Goal: Task Accomplishment & Management: Manage account settings

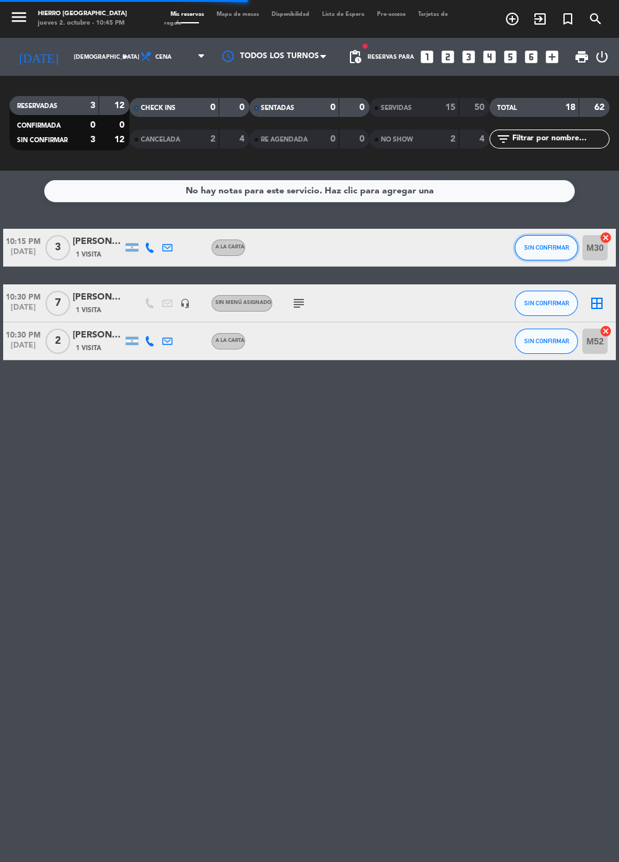
click at [554, 248] on span "SIN CONFIRMAR" at bounding box center [547, 247] width 45 height 7
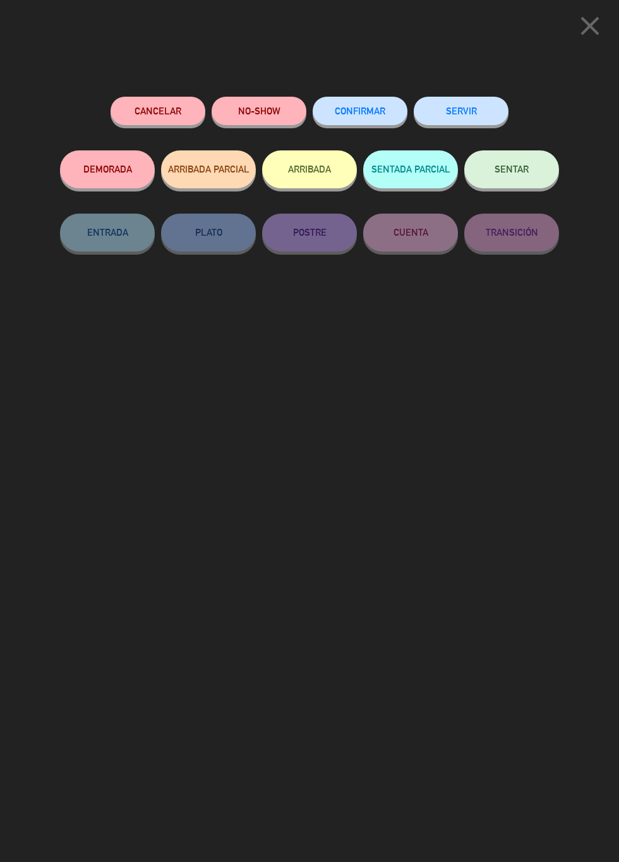
click at [477, 100] on button "SERVIR" at bounding box center [461, 111] width 95 height 28
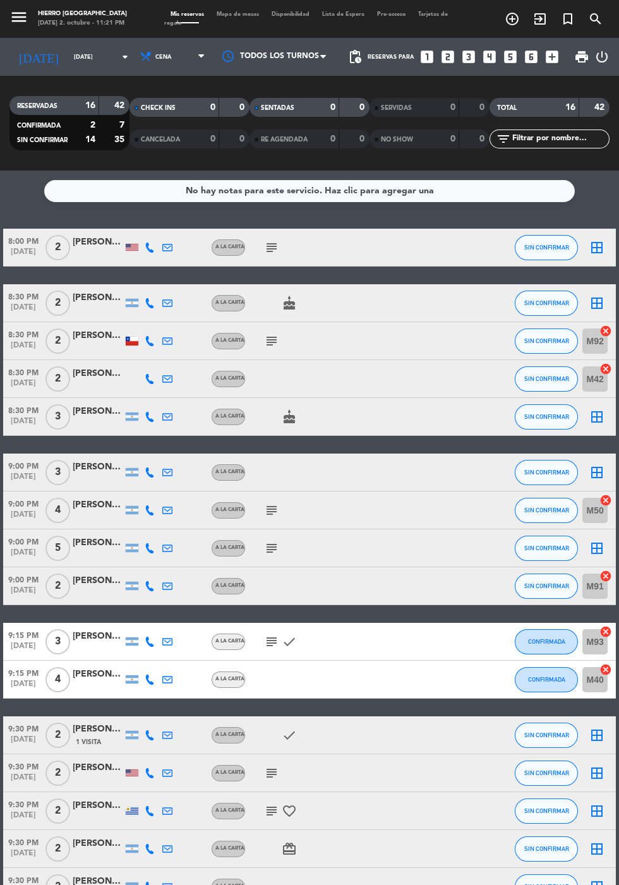
click at [106, 767] on div "[PERSON_NAME]" at bounding box center [98, 768] width 51 height 15
